Goal: Transaction & Acquisition: Purchase product/service

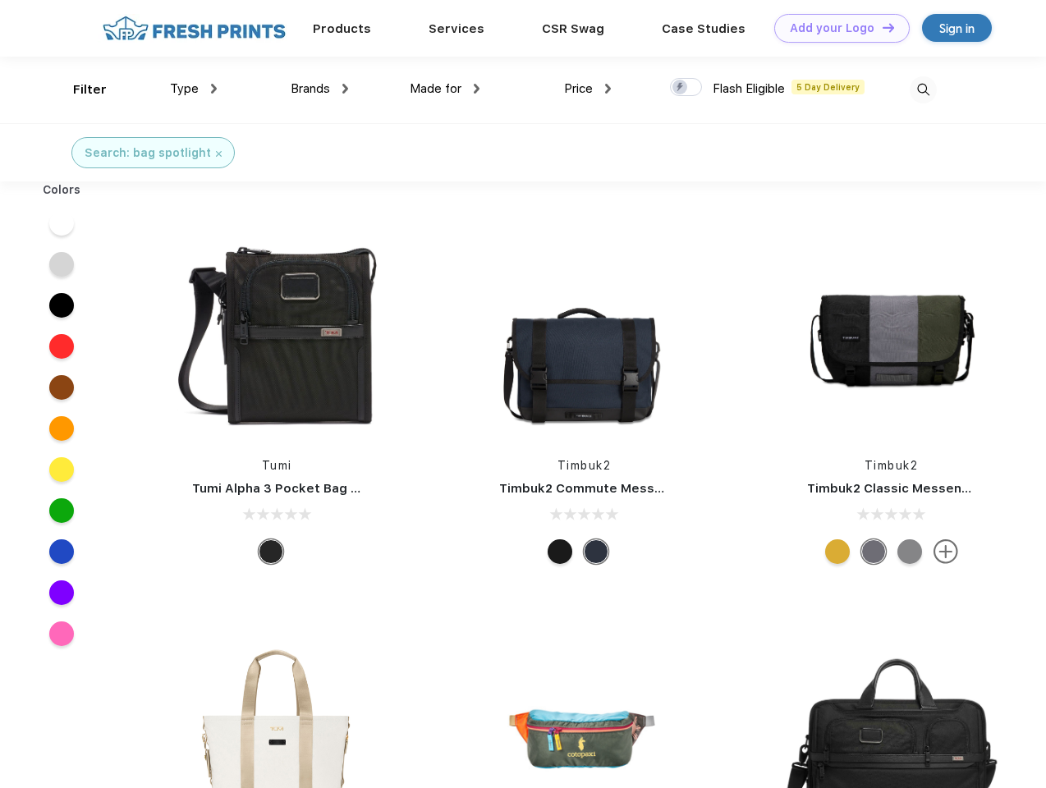
scroll to position [1, 0]
click at [836, 28] on link "Add your Logo Design Tool" at bounding box center [841, 28] width 135 height 29
click at [0, 0] on div "Design Tool" at bounding box center [0, 0] width 0 height 0
click at [881, 27] on link "Add your Logo Design Tool" at bounding box center [841, 28] width 135 height 29
click at [79, 90] on div "Filter" at bounding box center [90, 89] width 34 height 19
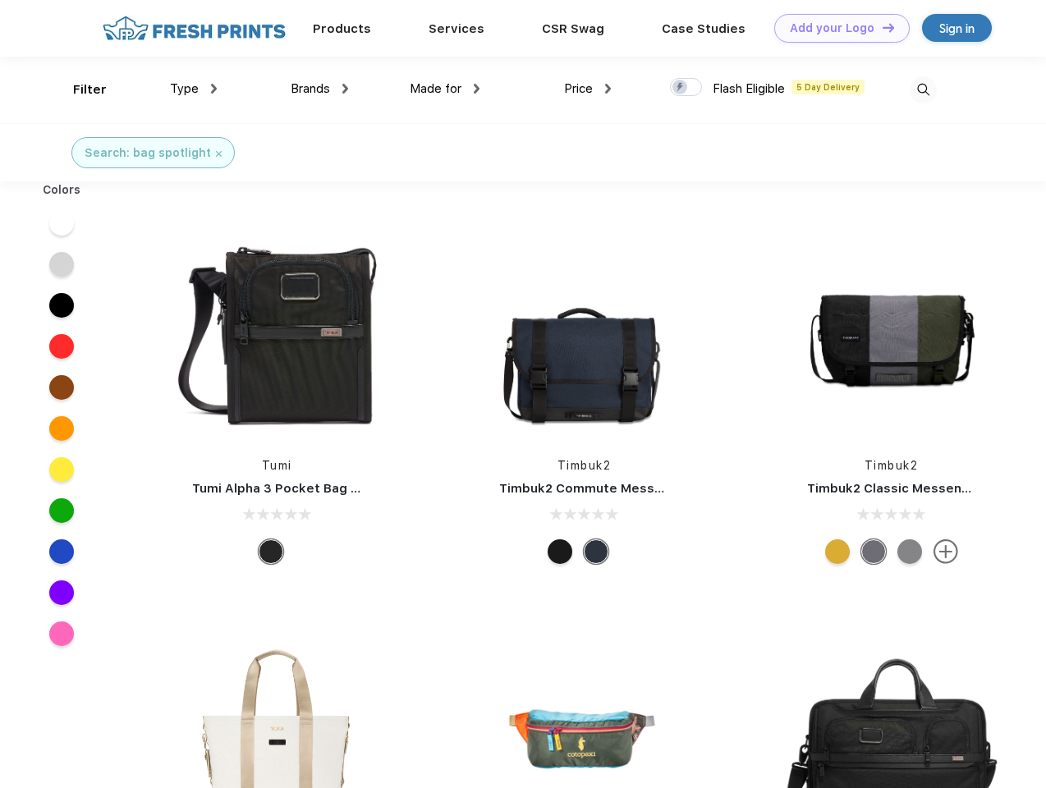
click at [194, 89] on span "Type" at bounding box center [184, 88] width 29 height 15
click at [319, 89] on span "Brands" at bounding box center [310, 88] width 39 height 15
click at [445, 89] on span "Made for" at bounding box center [436, 88] width 52 height 15
click at [588, 89] on span "Price" at bounding box center [578, 88] width 29 height 15
click at [687, 88] on div at bounding box center [686, 87] width 32 height 18
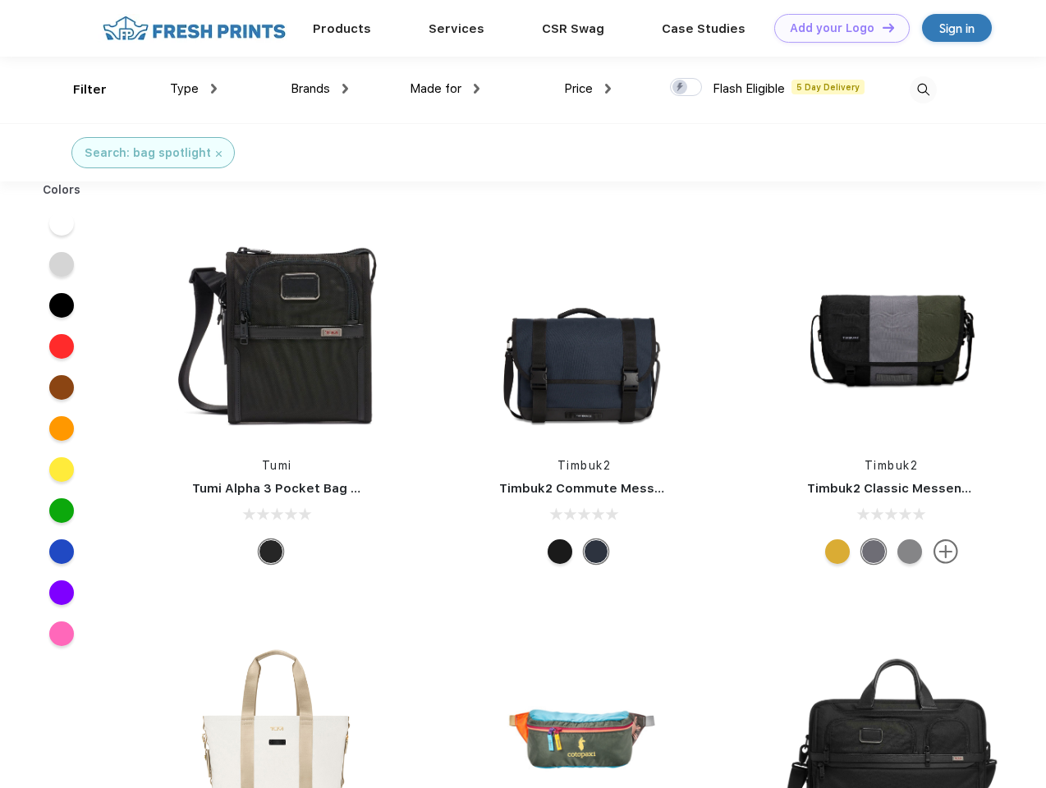
click at [681, 88] on input "checkbox" at bounding box center [675, 82] width 11 height 11
click at [923, 90] on img at bounding box center [923, 89] width 27 height 27
